Goal: Task Accomplishment & Management: Use online tool/utility

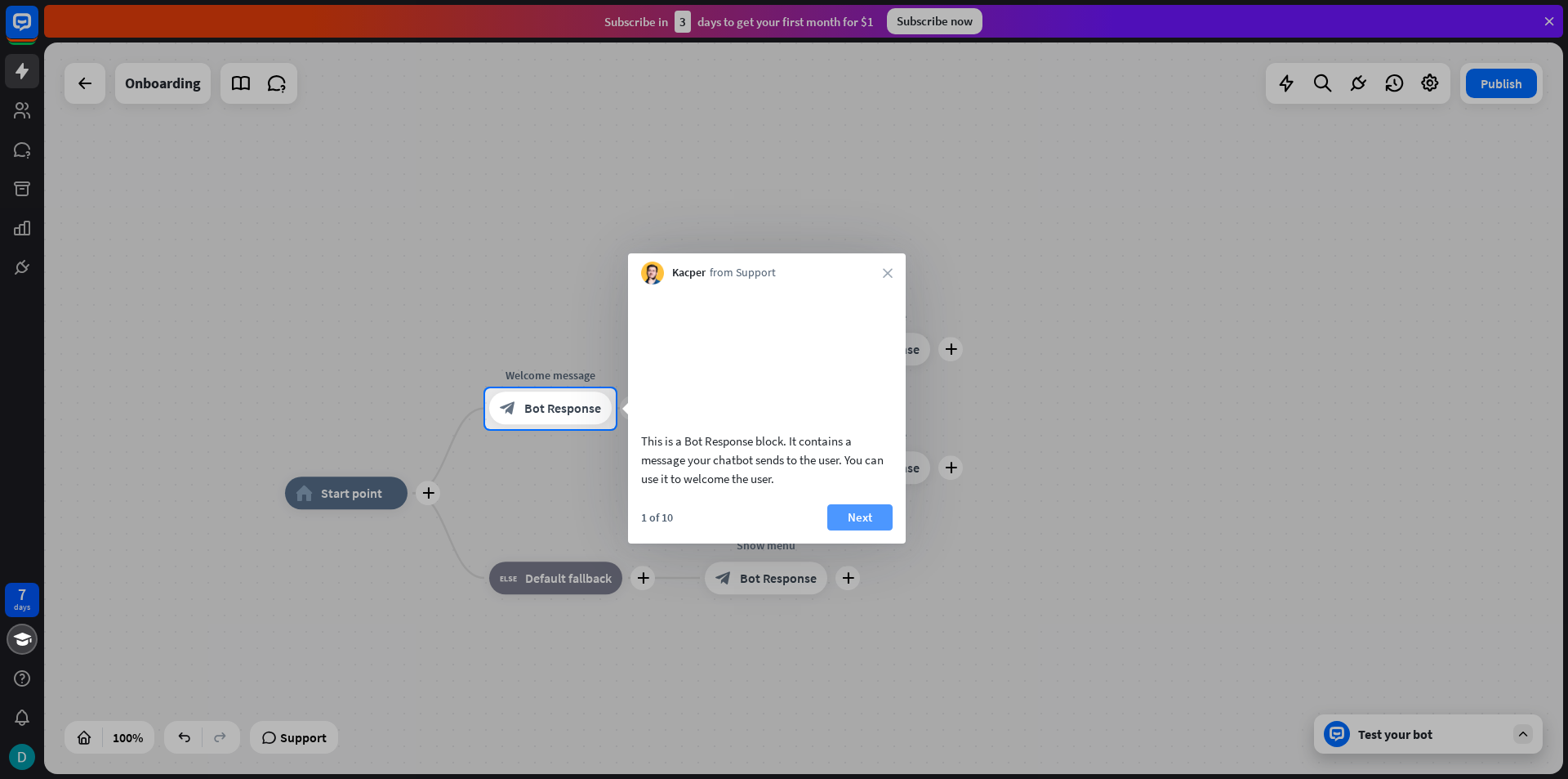
click at [862, 530] on button "Next" at bounding box center [860, 517] width 65 height 26
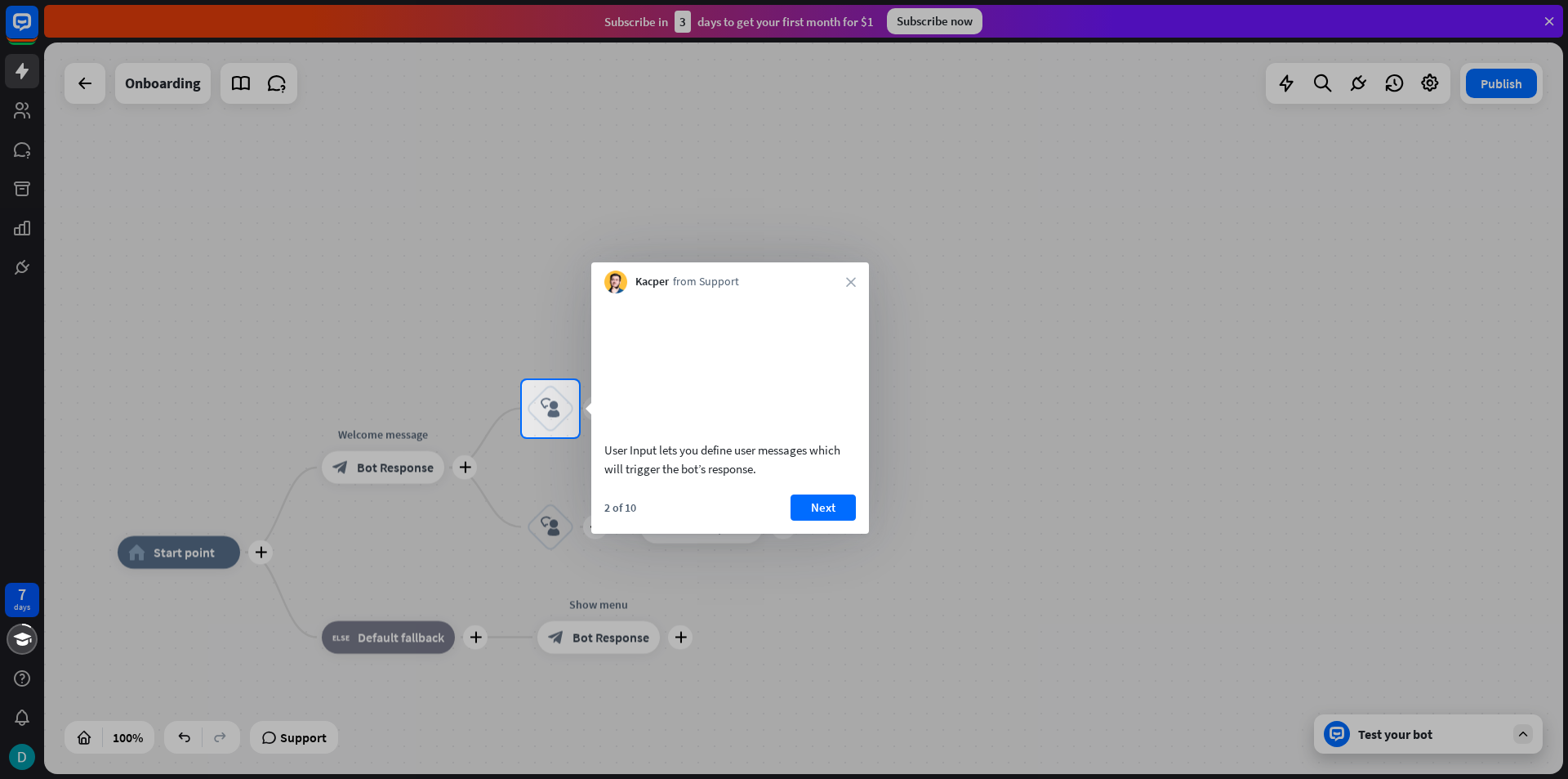
click at [858, 282] on div "Kacper from Support close" at bounding box center [731, 277] width 278 height 31
click at [850, 276] on div "Kacper from Support close" at bounding box center [731, 277] width 278 height 31
click at [849, 285] on icon "close" at bounding box center [851, 282] width 10 height 10
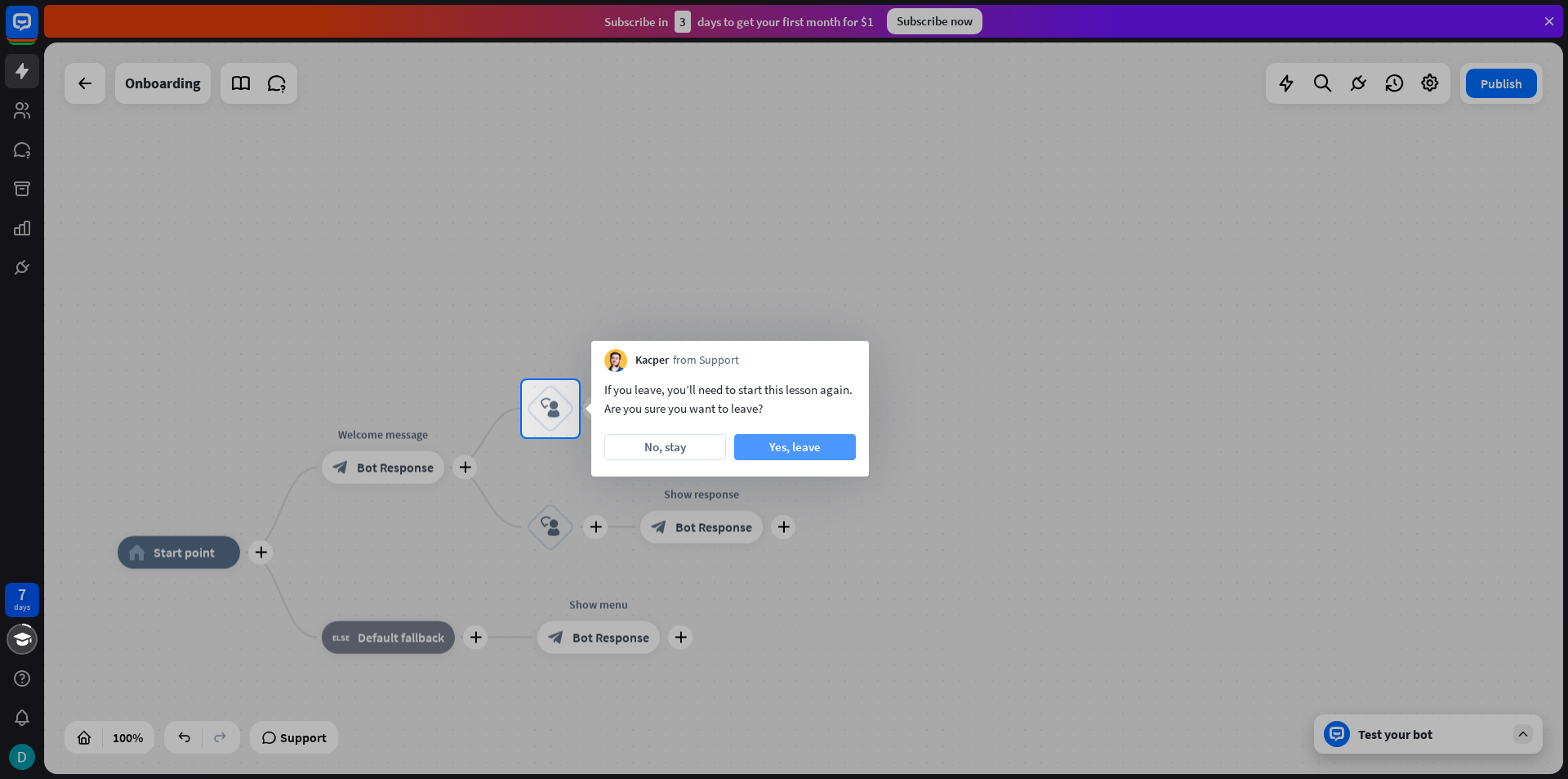
click at [773, 449] on button "Yes, leave" at bounding box center [795, 446] width 122 height 26
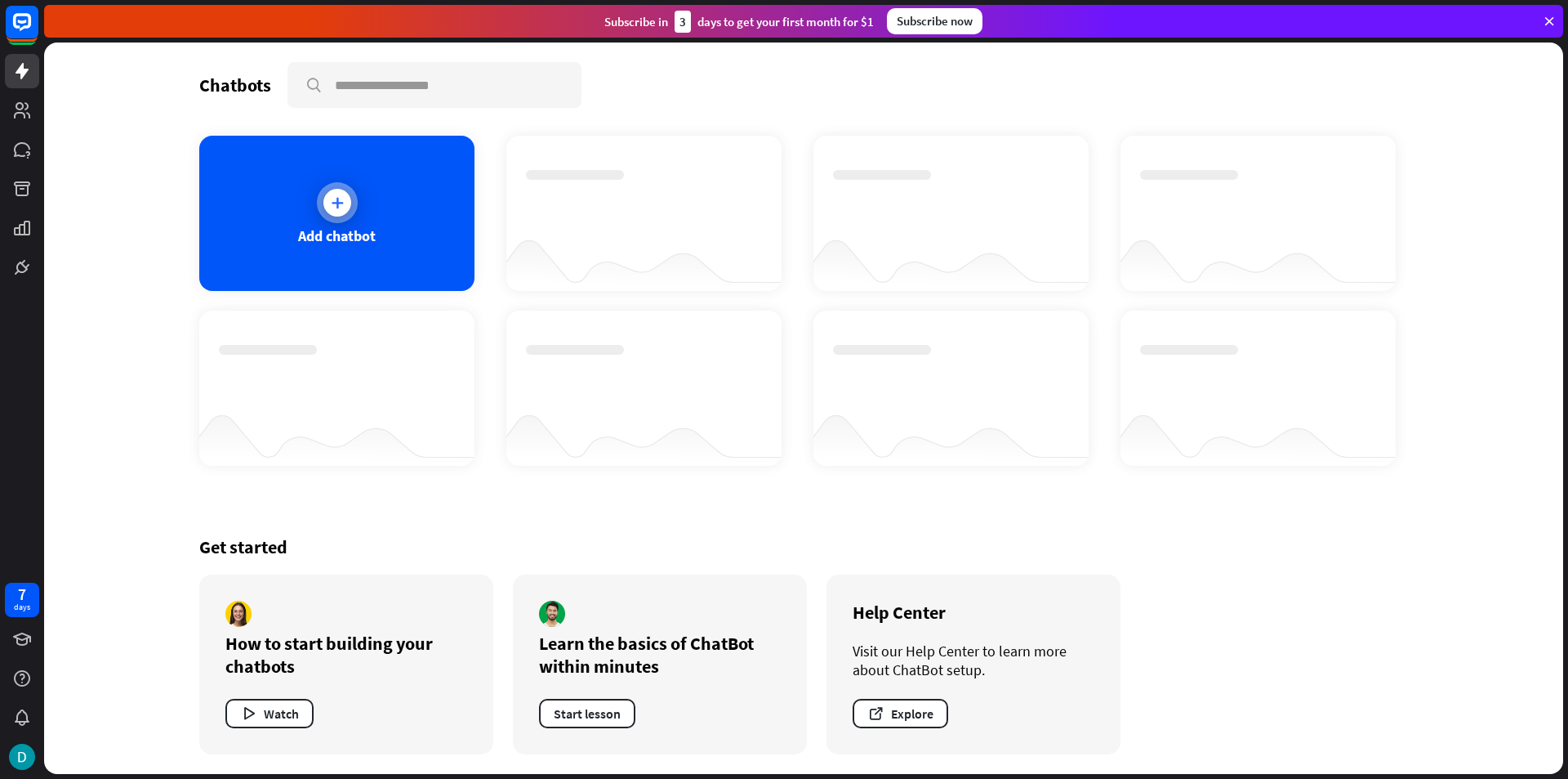
click at [341, 210] on div at bounding box center [337, 202] width 28 height 28
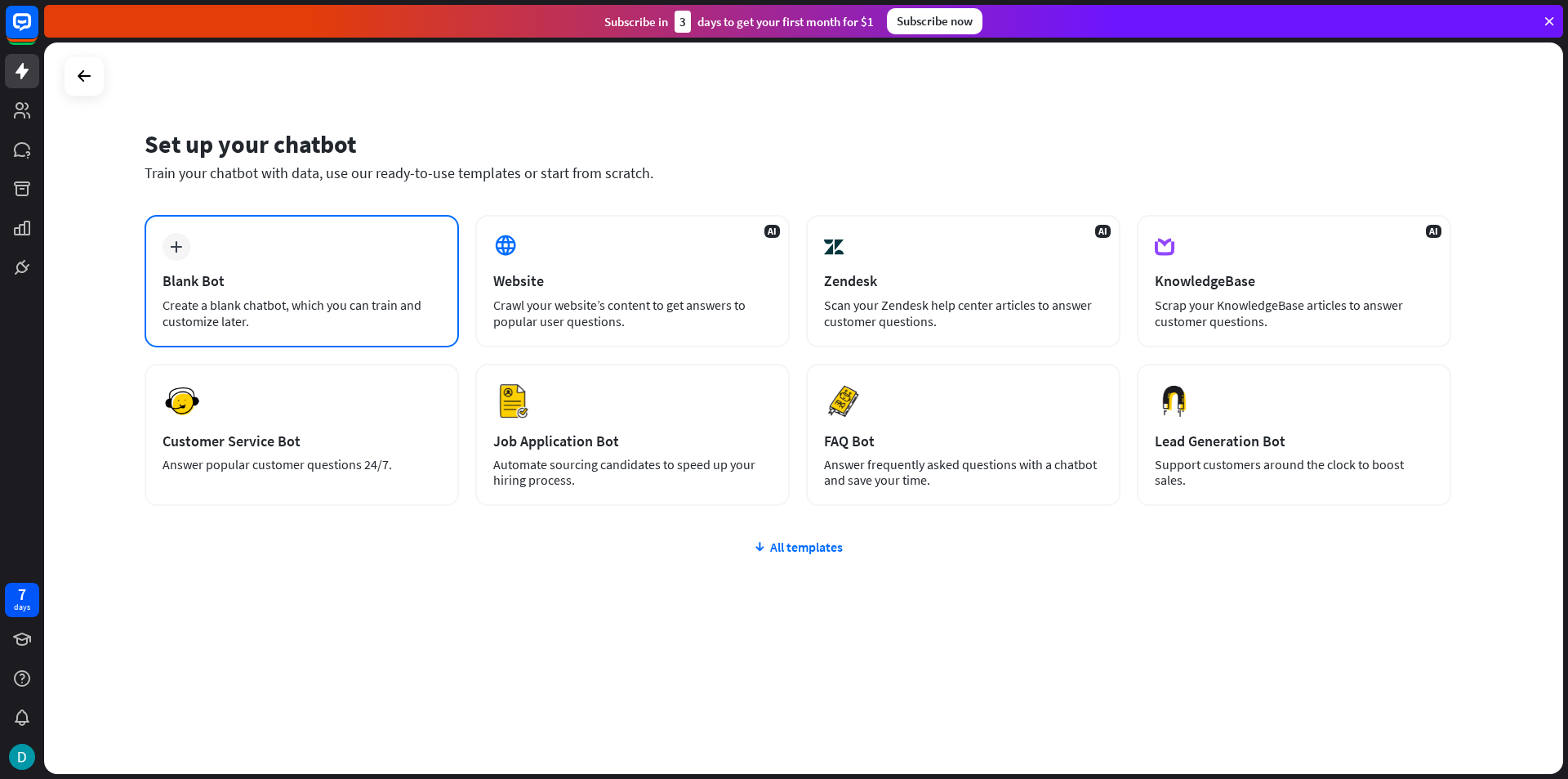
click at [390, 277] on div "Blank Bot" at bounding box center [302, 280] width 278 height 19
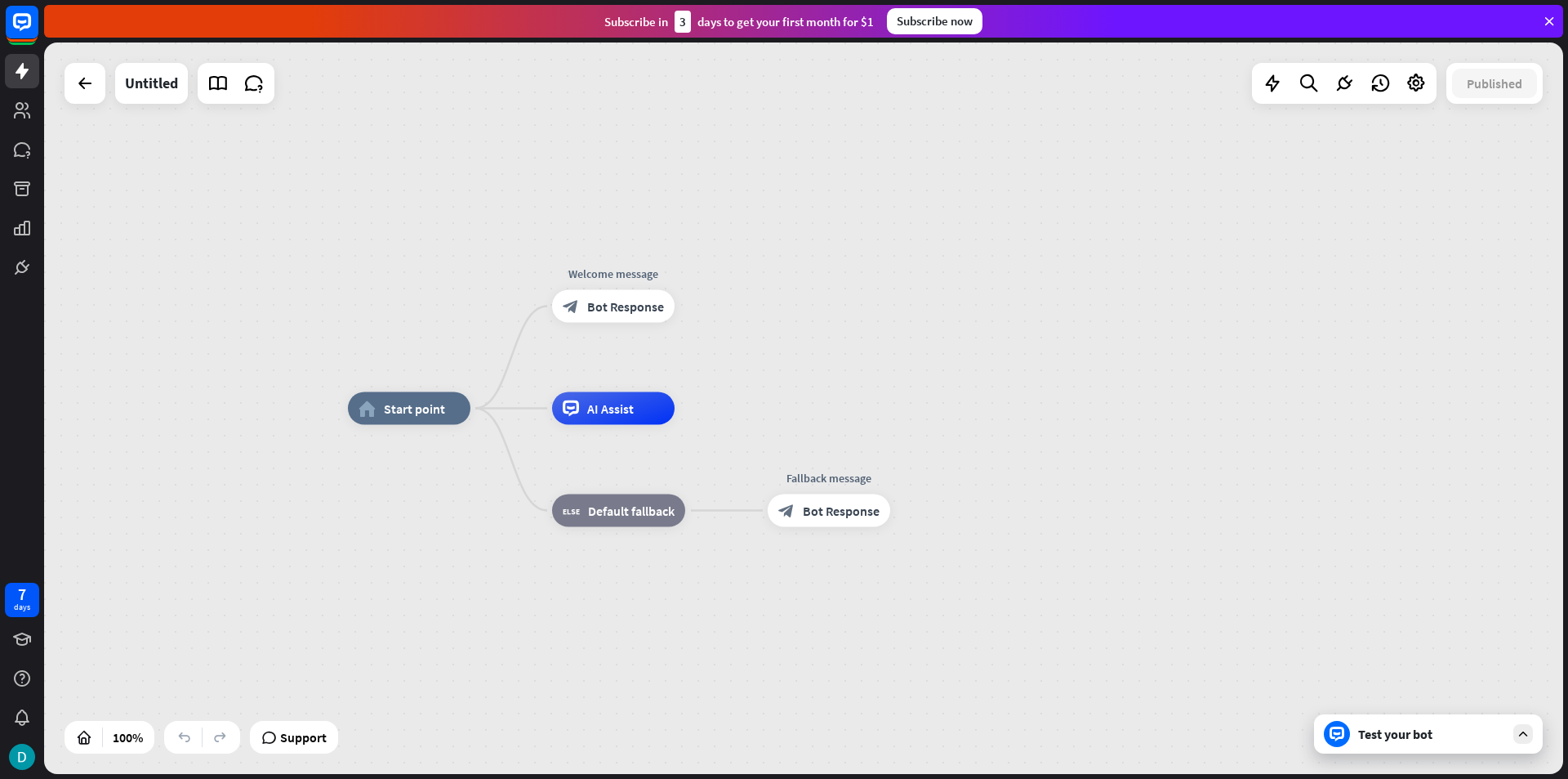
click at [1438, 739] on div "Test your bot" at bounding box center [1432, 734] width 147 height 16
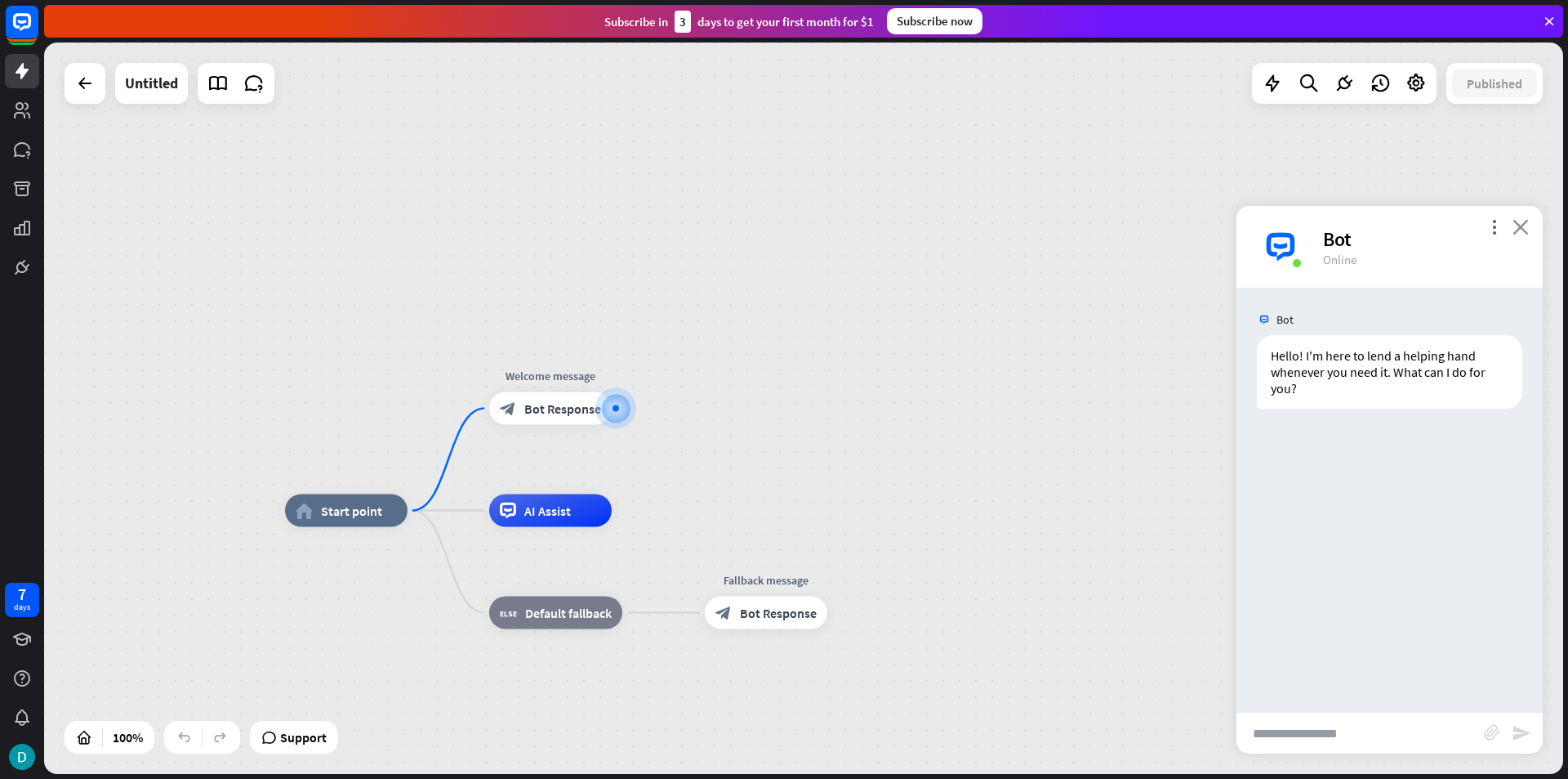
click at [1525, 233] on icon "close" at bounding box center [1521, 226] width 16 height 15
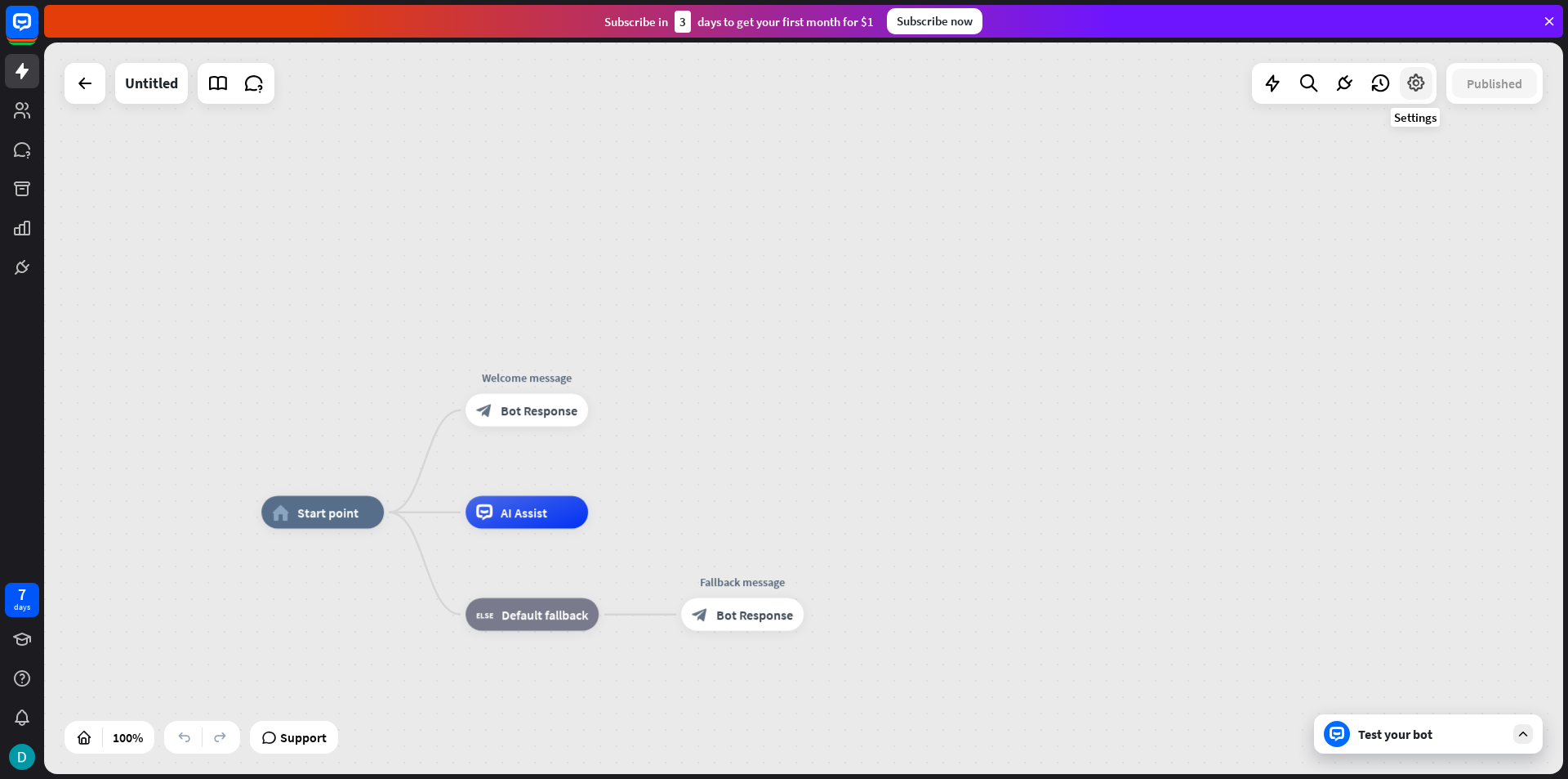
click at [1420, 89] on icon at bounding box center [1417, 83] width 22 height 22
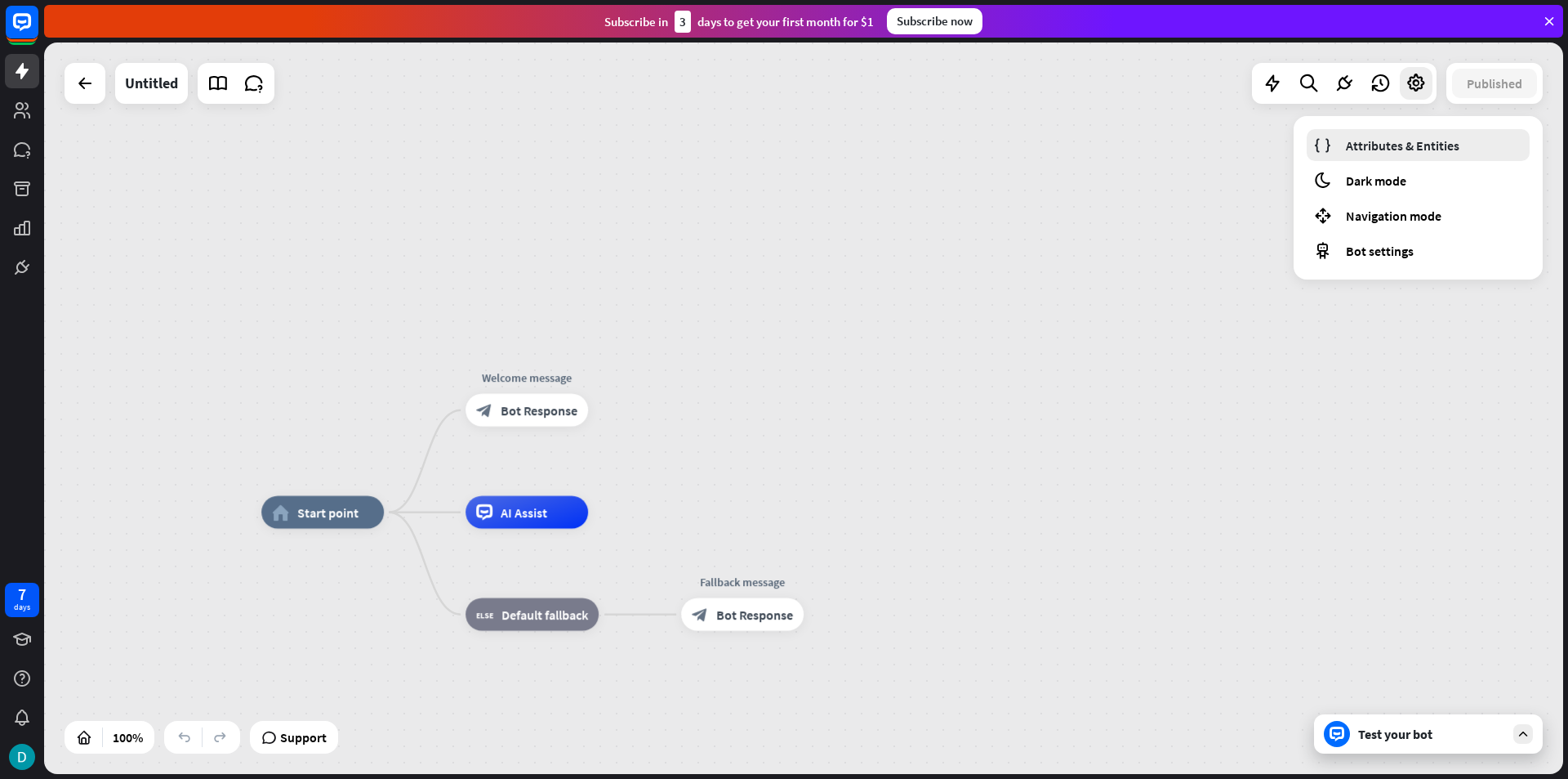
click at [1419, 134] on link "Attributes & Entities" at bounding box center [1418, 145] width 223 height 32
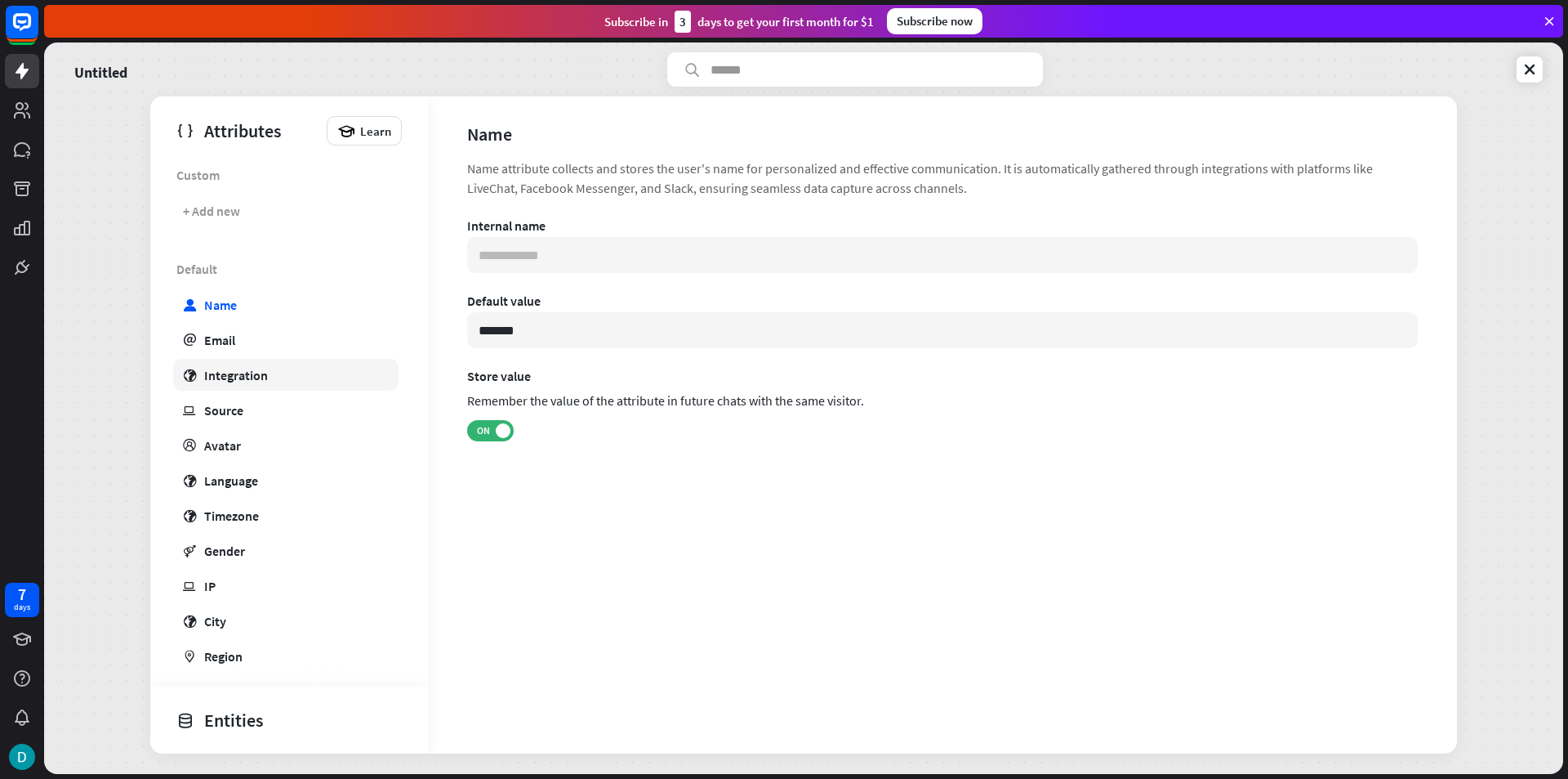
click at [234, 384] on link "globe Integration" at bounding box center [286, 374] width 226 height 32
type input "**********"
type input "***"
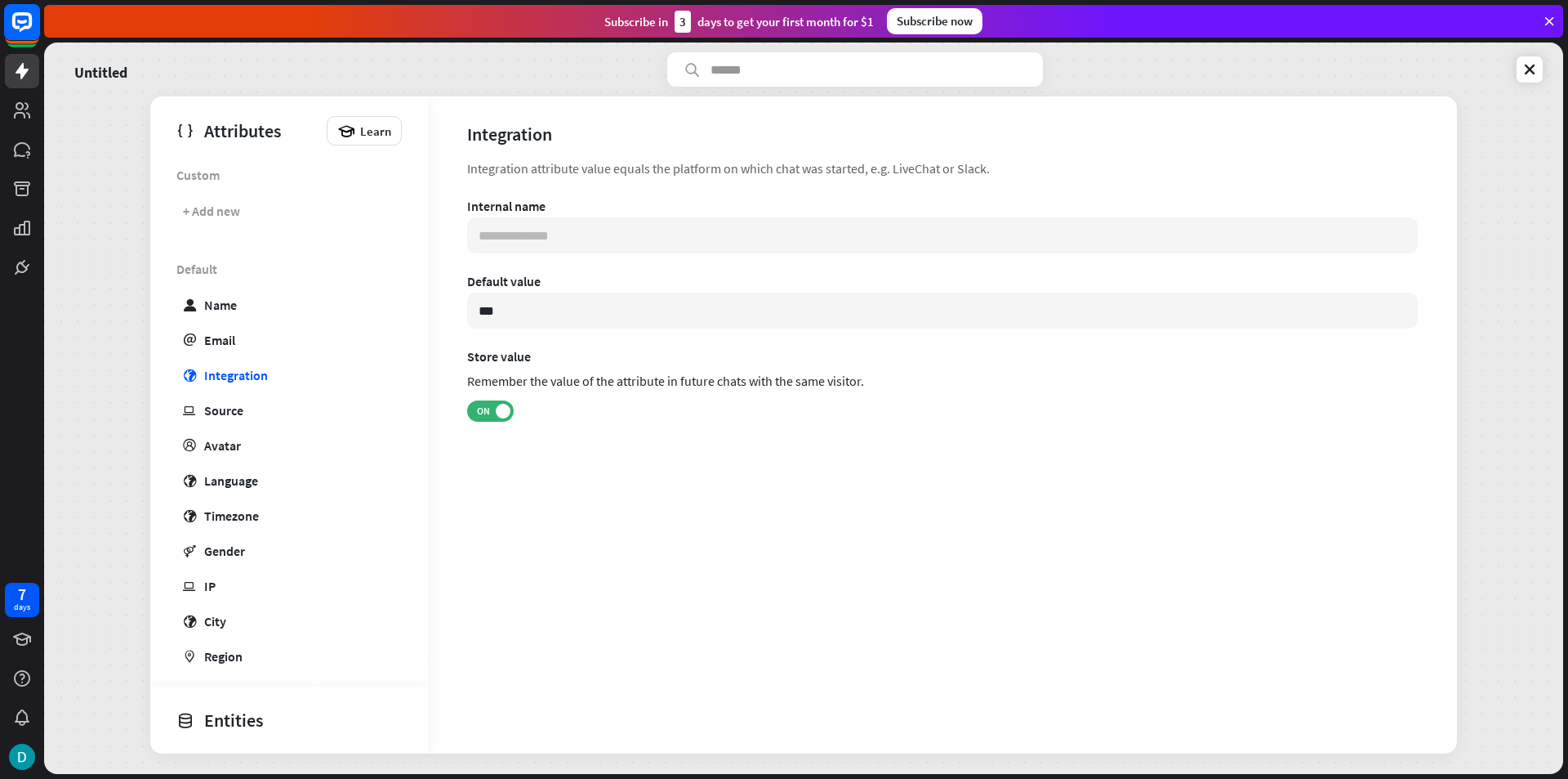
drag, startPoint x: 40, startPoint y: 18, endPoint x: 31, endPoint y: 18, distance: 9.0
click at [37, 18] on div at bounding box center [22, 142] width 44 height 285
click at [31, 18] on icon at bounding box center [23, 23] width 20 height 20
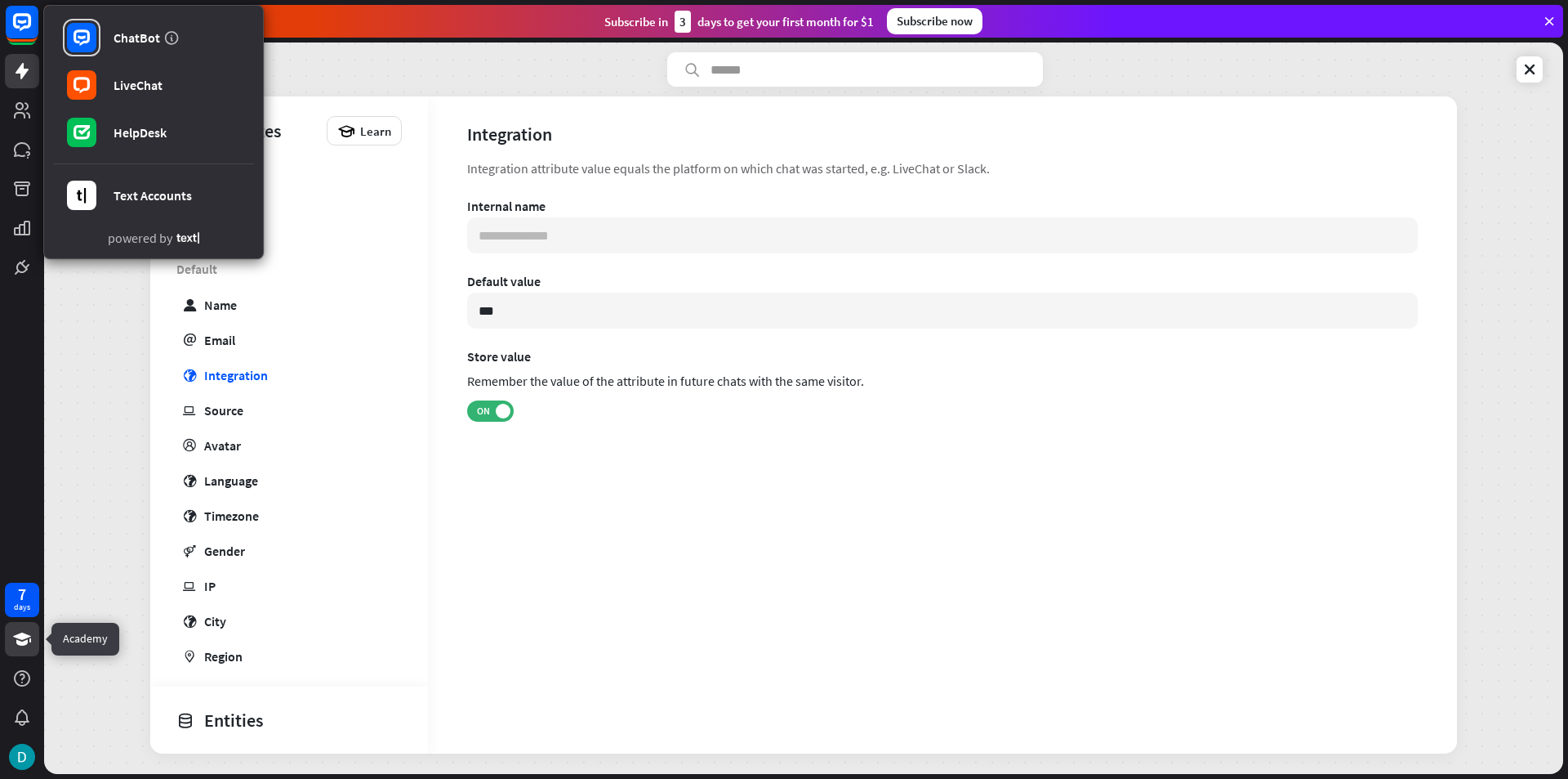
click at [20, 646] on icon at bounding box center [23, 639] width 20 height 20
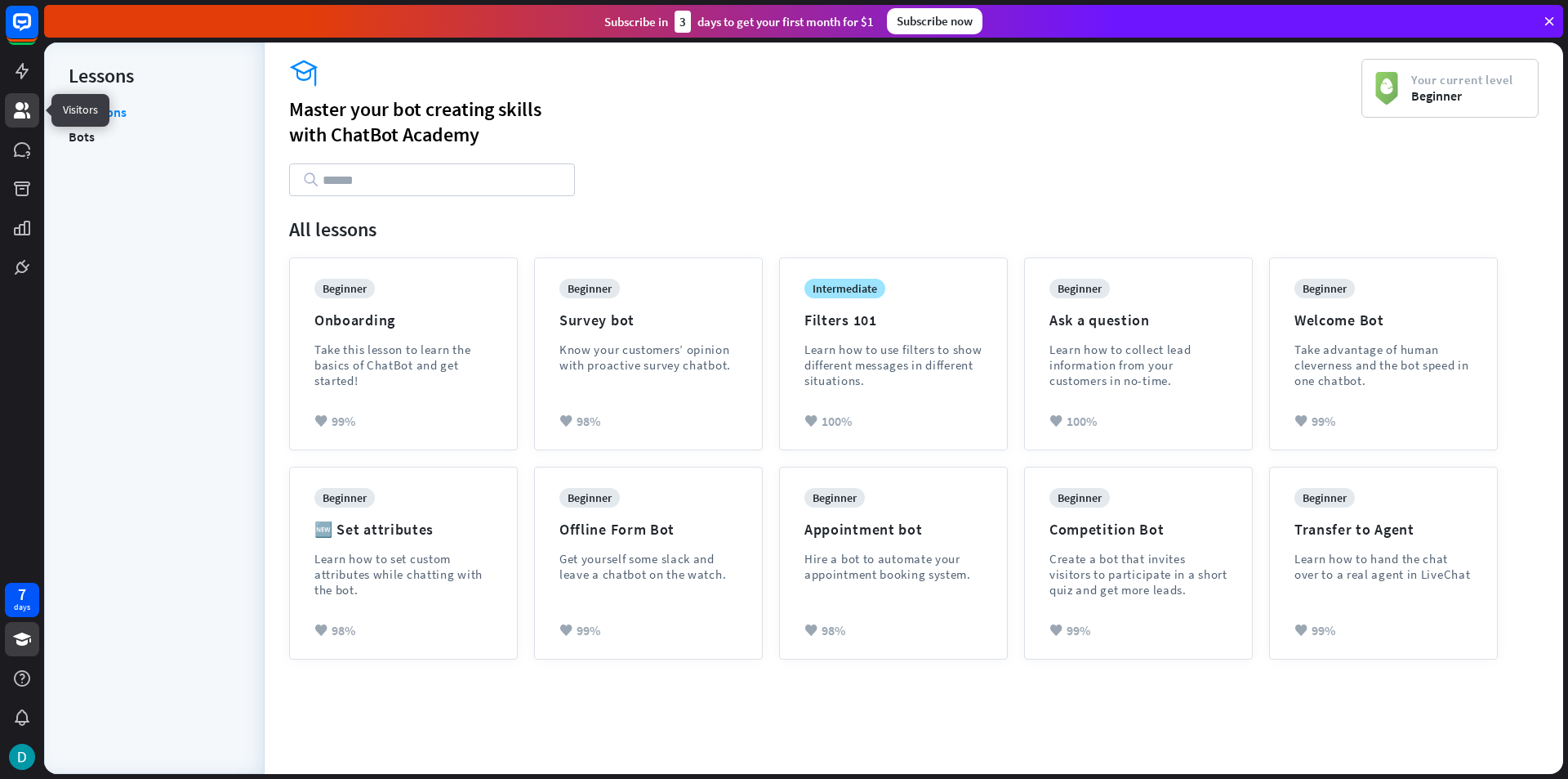
click at [13, 119] on icon at bounding box center [23, 110] width 20 height 20
